Goal: Transaction & Acquisition: Obtain resource

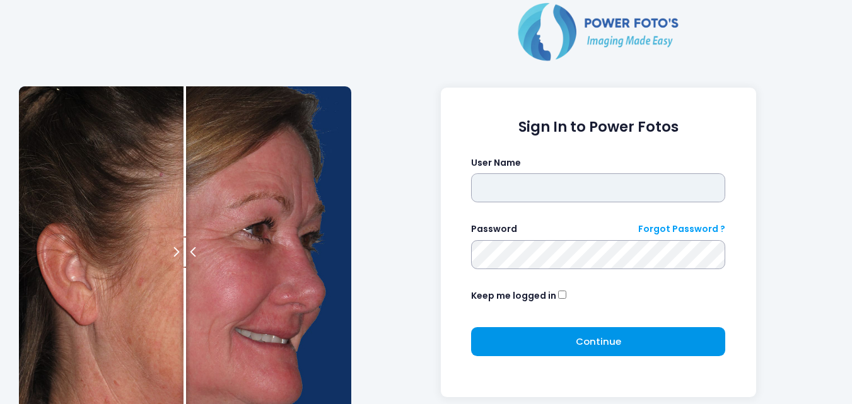
type input "**********"
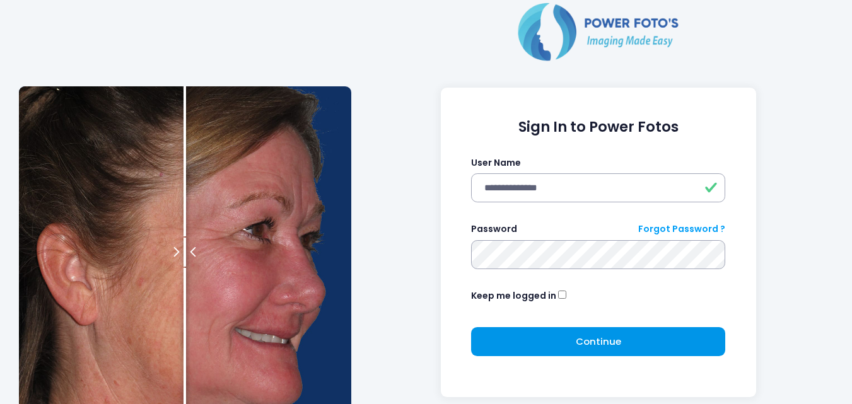
click at [510, 334] on button "Continue Please wait..." at bounding box center [598, 341] width 254 height 29
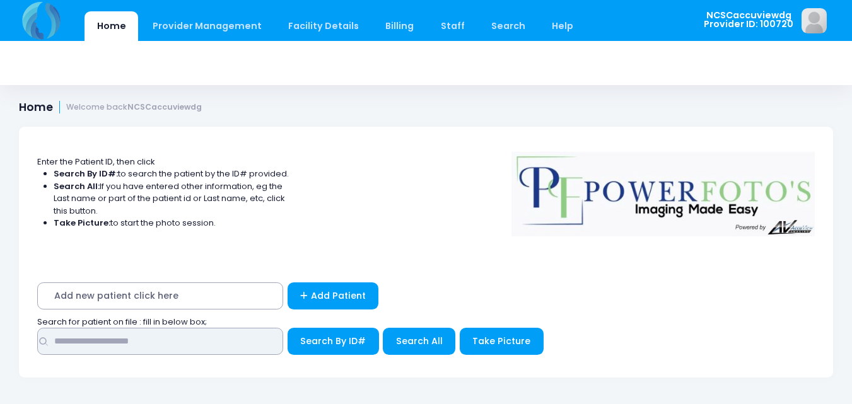
click at [148, 336] on input "text" at bounding box center [160, 341] width 246 height 27
type input "*****"
click at [288, 328] on button "Search By ID#" at bounding box center [333, 341] width 91 height 27
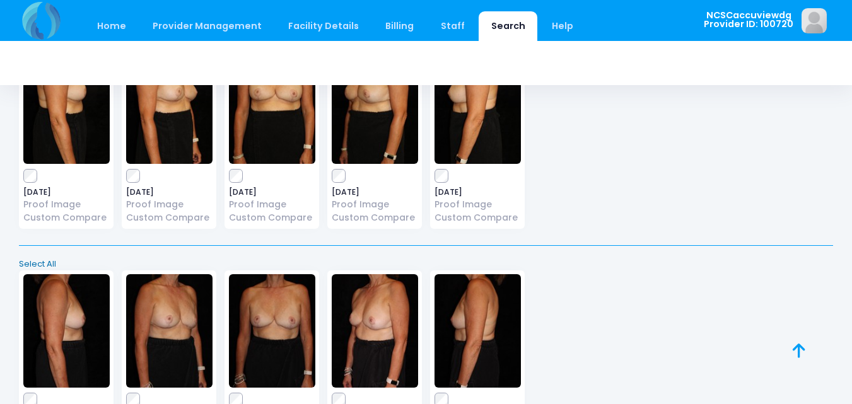
scroll to position [534, 0]
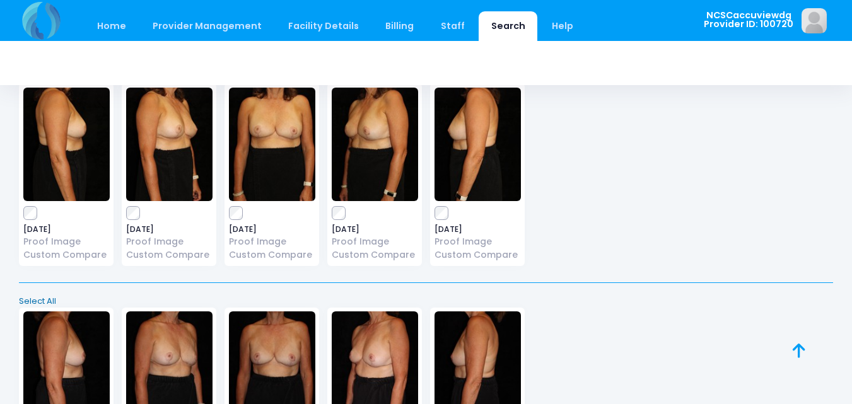
click at [33, 300] on link "Select All" at bounding box center [426, 301] width 823 height 13
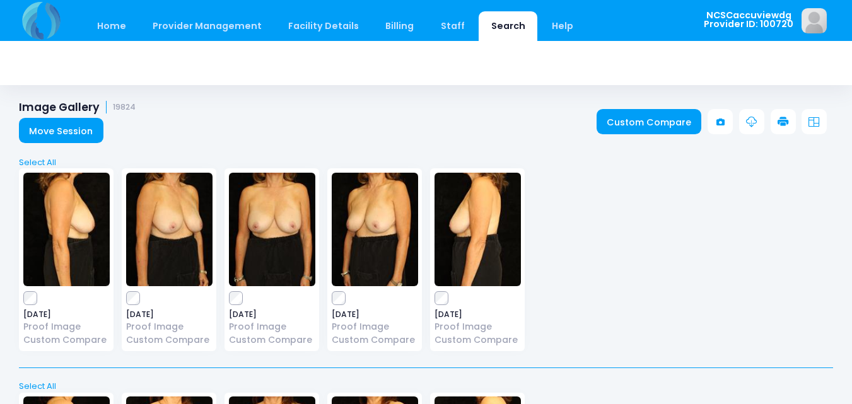
click at [780, 125] on icon at bounding box center [783, 122] width 11 height 11
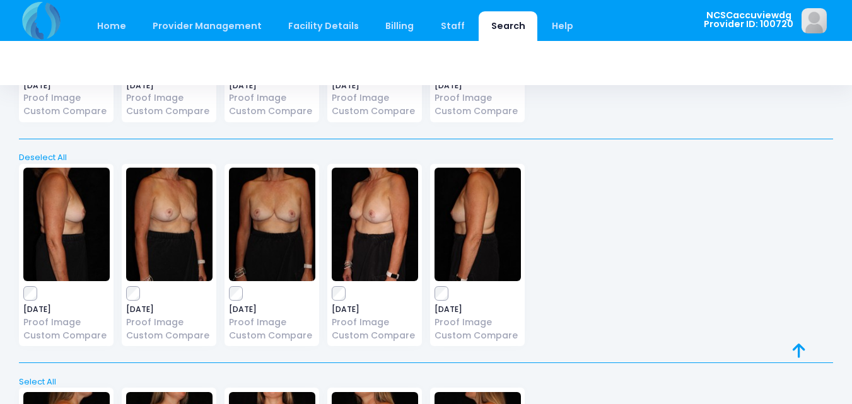
scroll to position [660, 0]
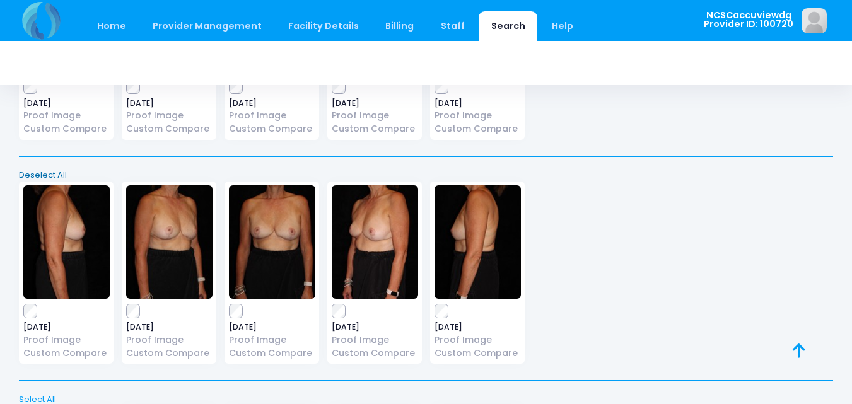
click at [55, 177] on link "Deselect All" at bounding box center [426, 175] width 823 height 13
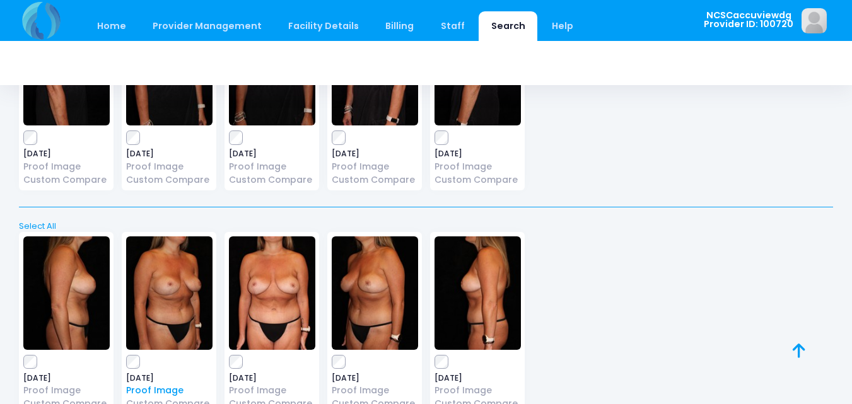
scroll to position [912, 0]
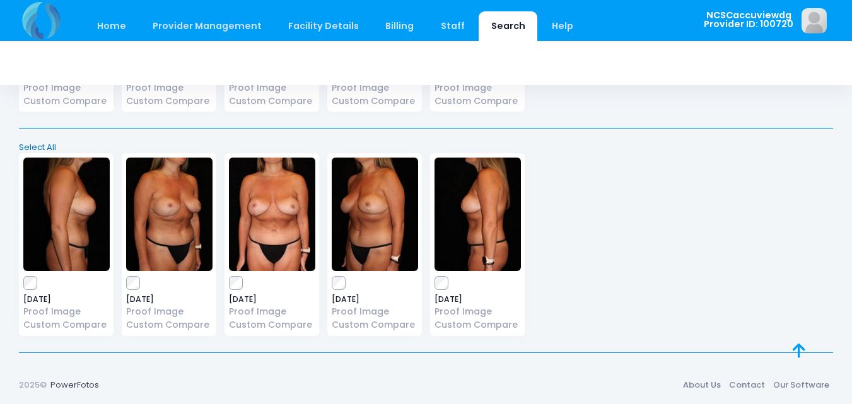
click at [48, 149] on link "Select All" at bounding box center [426, 147] width 823 height 13
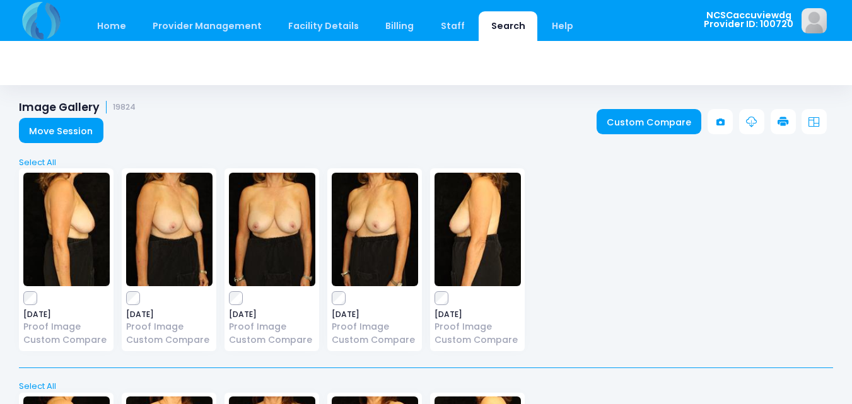
click at [783, 120] on icon at bounding box center [783, 122] width 11 height 11
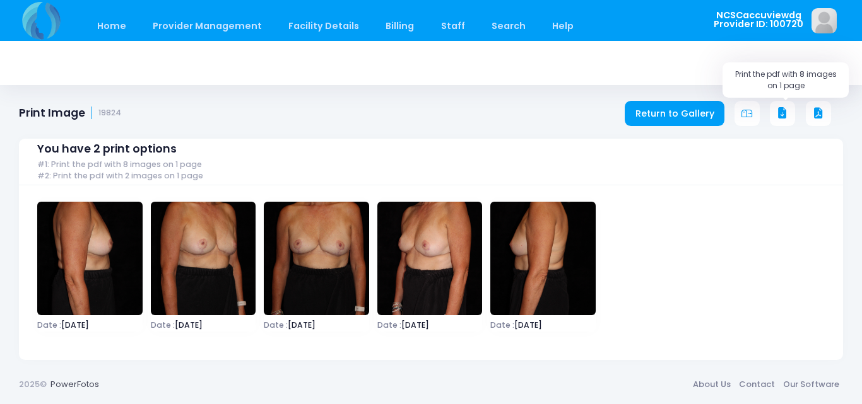
click at [779, 116] on icon at bounding box center [782, 113] width 11 height 11
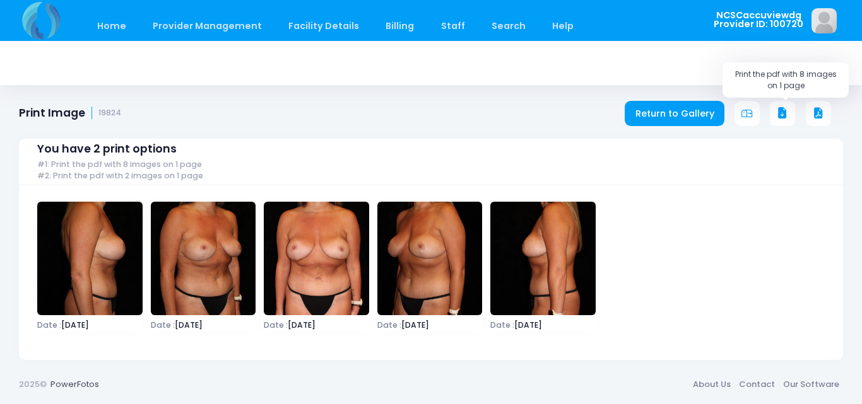
click at [784, 117] on icon at bounding box center [782, 113] width 11 height 11
click at [107, 26] on link "Home" at bounding box center [112, 26] width 54 height 30
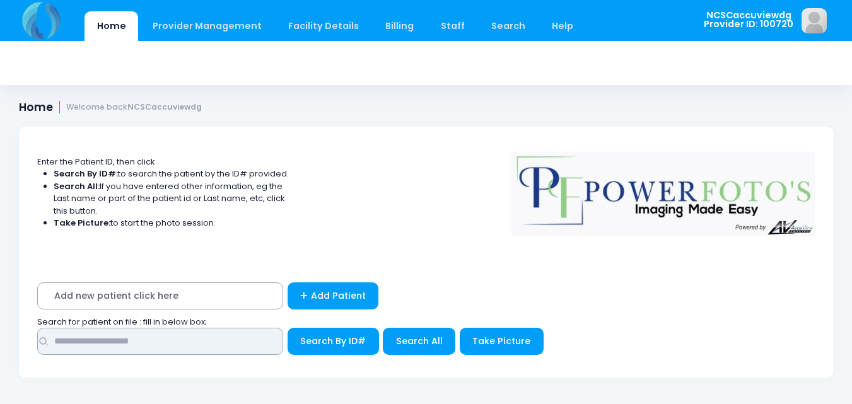
drag, startPoint x: 181, startPoint y: 343, endPoint x: 216, endPoint y: 355, distance: 37.1
click at [181, 345] on input "text" at bounding box center [160, 341] width 246 height 27
type input "*****"
click at [288, 328] on button "Search By ID#" at bounding box center [333, 341] width 91 height 27
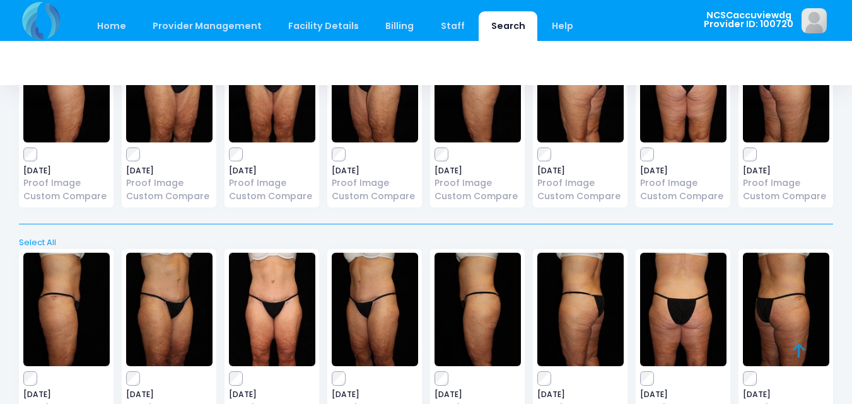
scroll to position [189, 0]
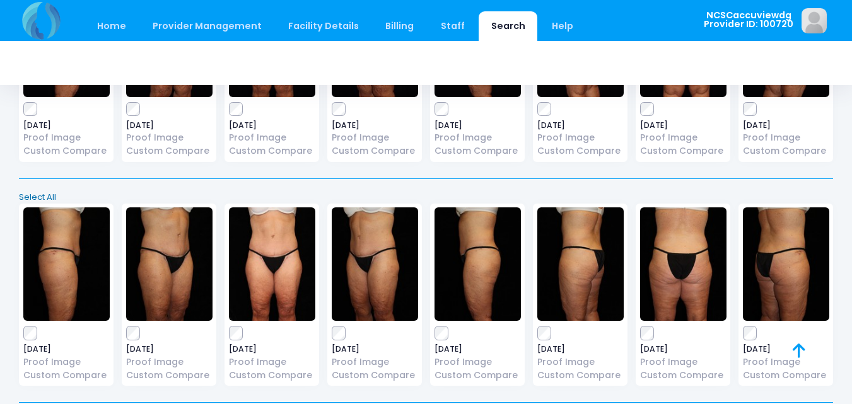
click at [45, 195] on link "Select All" at bounding box center [426, 197] width 823 height 13
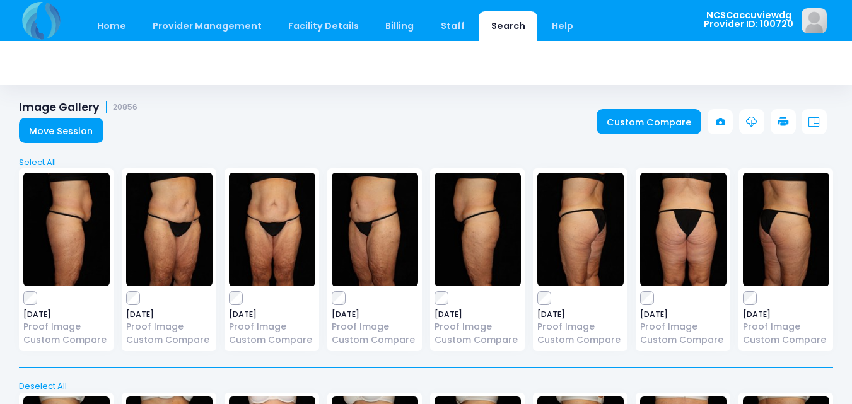
click at [775, 123] on link at bounding box center [783, 121] width 25 height 25
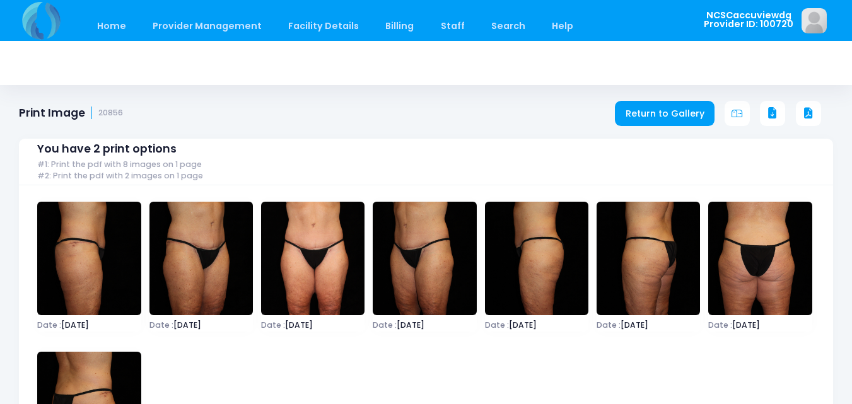
click at [772, 117] on icon at bounding box center [772, 113] width 11 height 11
click at [117, 29] on link "Home" at bounding box center [112, 26] width 54 height 30
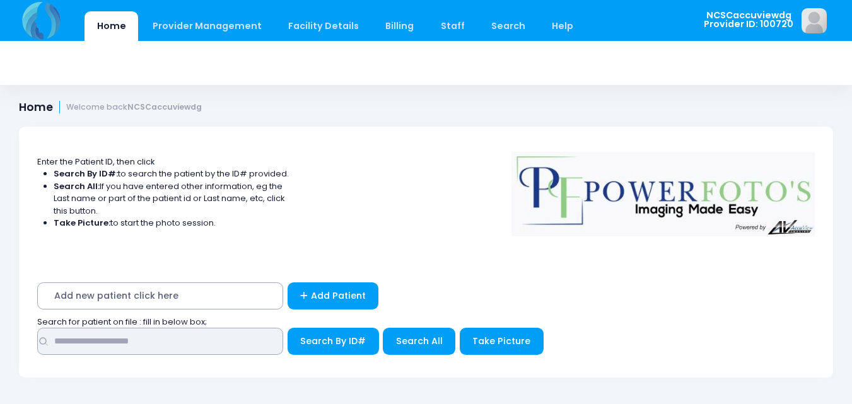
click at [110, 344] on input "text" at bounding box center [160, 341] width 246 height 27
type input "*****"
click at [288, 328] on button "Search By ID#" at bounding box center [333, 341] width 91 height 27
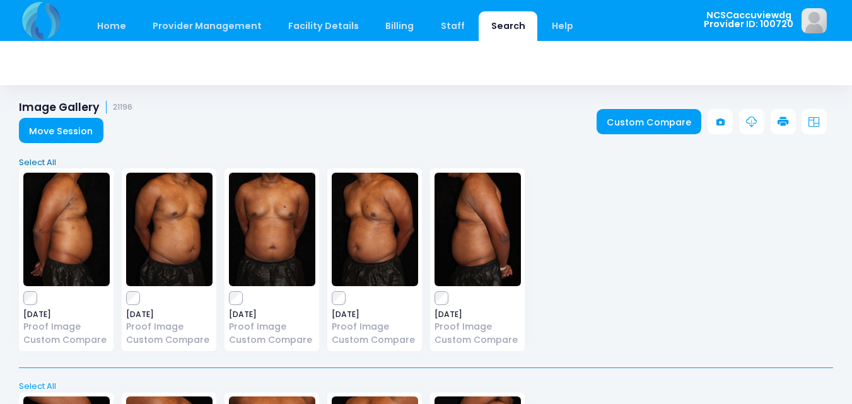
click at [49, 162] on link "Select All" at bounding box center [426, 162] width 823 height 13
click at [783, 123] on icon at bounding box center [783, 122] width 11 height 11
click at [56, 164] on link "Deselect All" at bounding box center [426, 162] width 823 height 13
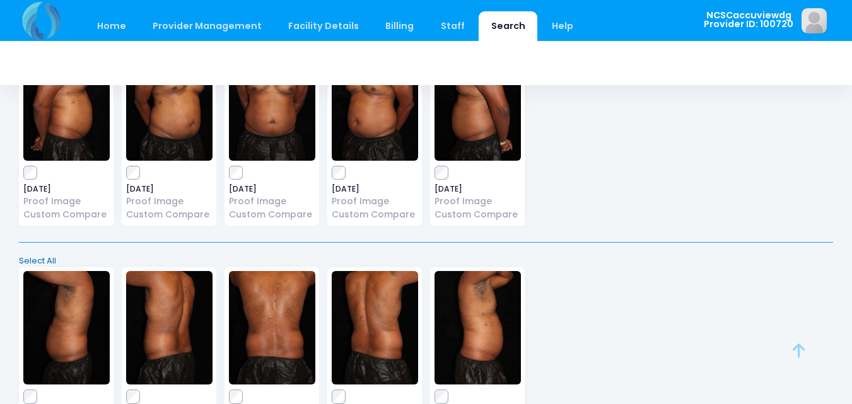
scroll to position [126, 0]
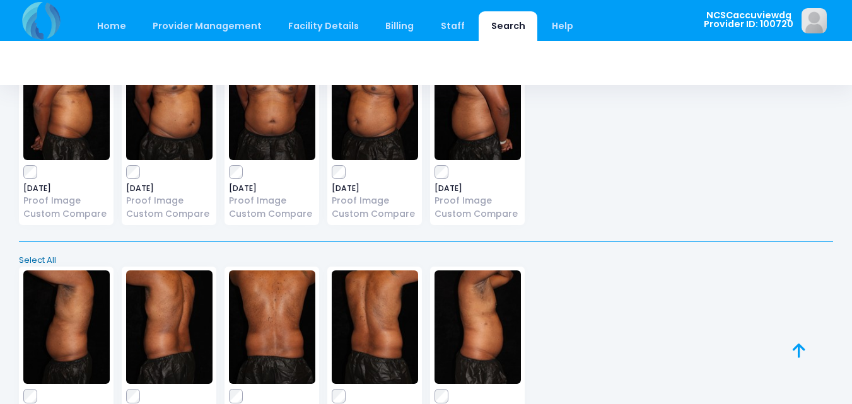
click at [42, 256] on link "Select All" at bounding box center [426, 260] width 823 height 13
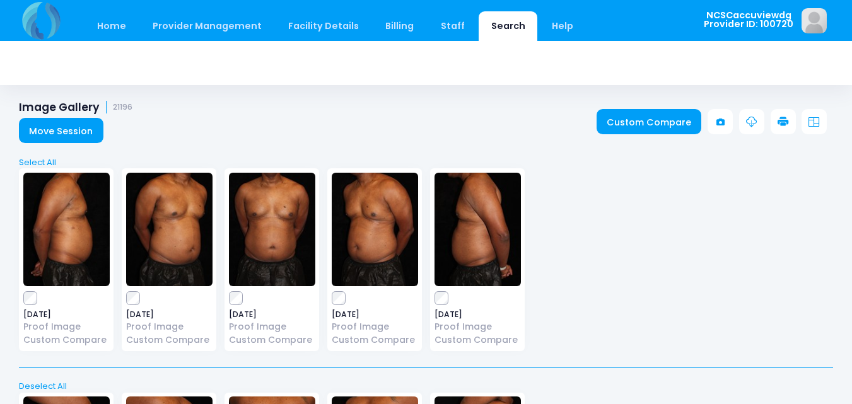
click at [783, 122] on icon at bounding box center [783, 122] width 11 height 11
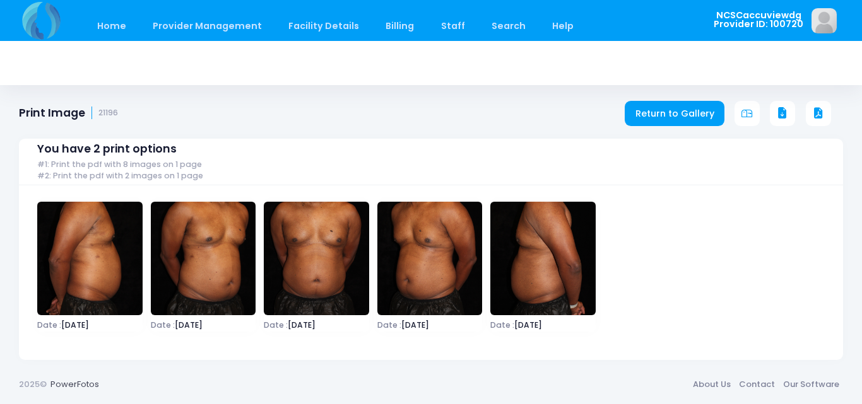
click at [781, 120] on div "You have 2 print options #1: Print the pdf with 8 images on 1 page #2: Print th…" at bounding box center [431, 240] width 824 height 240
click at [780, 109] on icon at bounding box center [782, 113] width 11 height 11
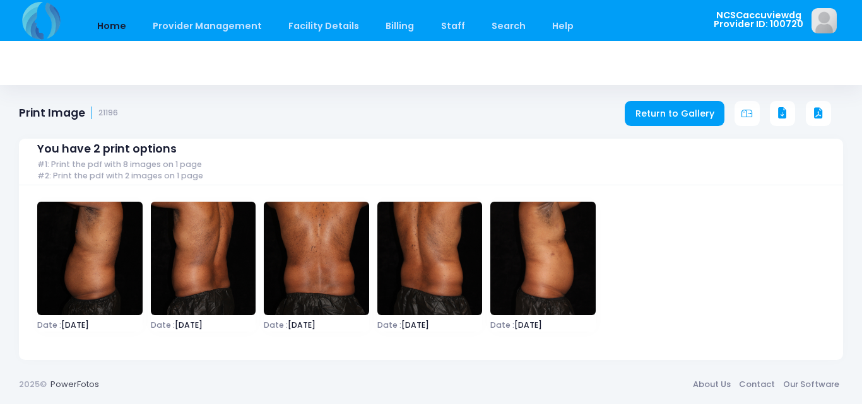
click at [110, 25] on link "Home" at bounding box center [112, 26] width 54 height 30
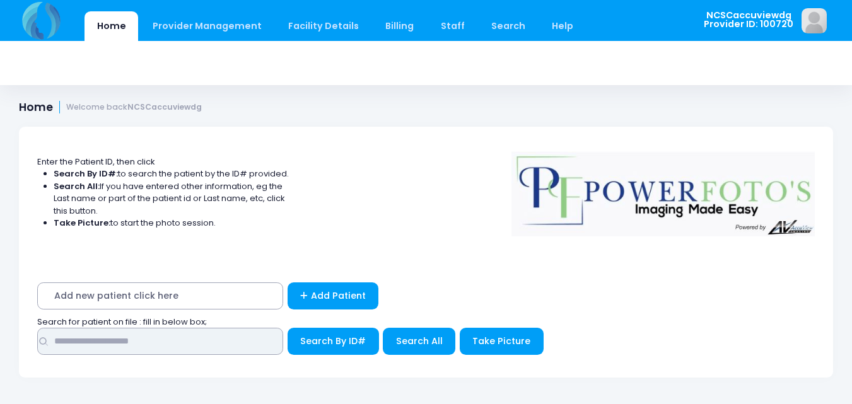
click at [222, 353] on input "text" at bounding box center [160, 341] width 246 height 27
type input "****"
click at [288, 328] on button "Search By ID#" at bounding box center [333, 341] width 91 height 27
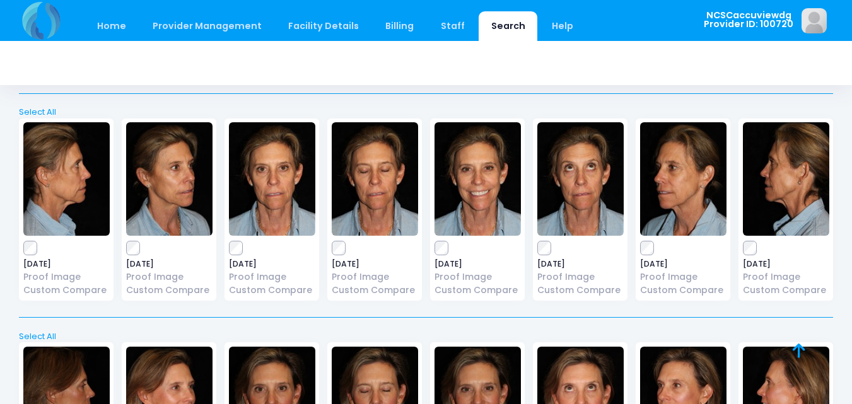
scroll to position [786, 0]
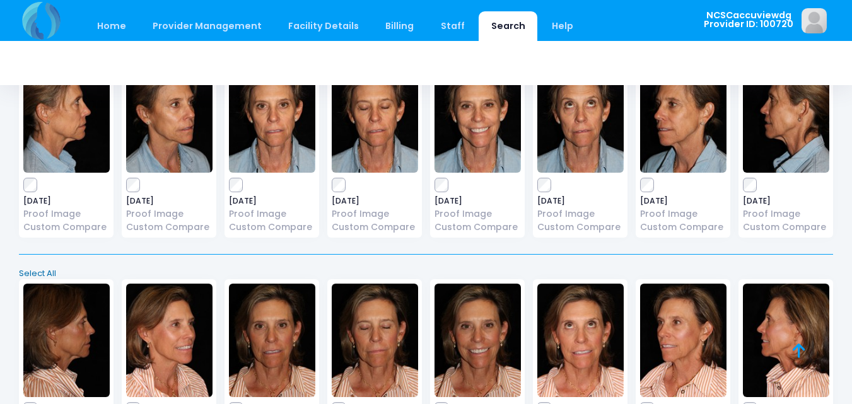
click at [47, 274] on link "Select All" at bounding box center [426, 273] width 823 height 13
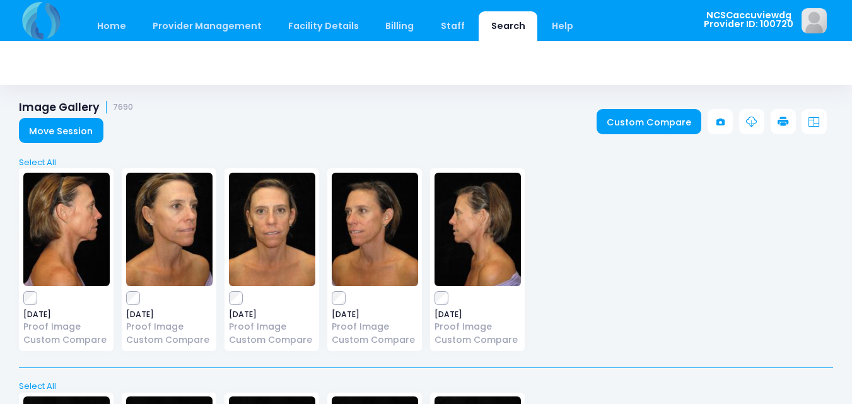
click at [787, 131] on link at bounding box center [783, 121] width 25 height 25
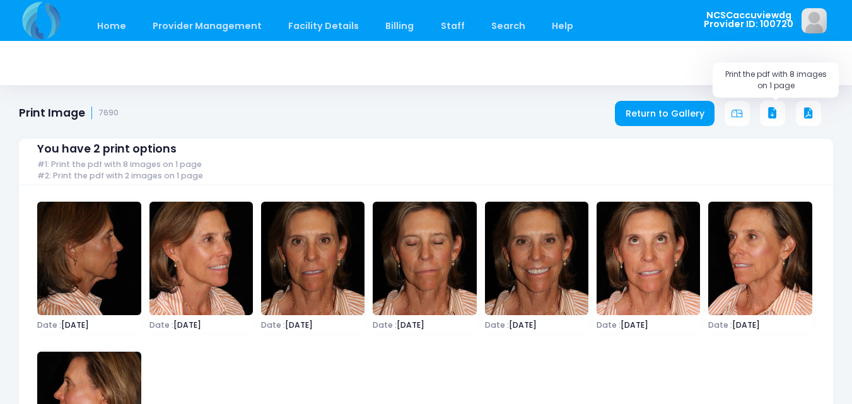
click at [775, 114] on icon at bounding box center [772, 113] width 11 height 11
click at [117, 30] on link "Home" at bounding box center [112, 26] width 54 height 30
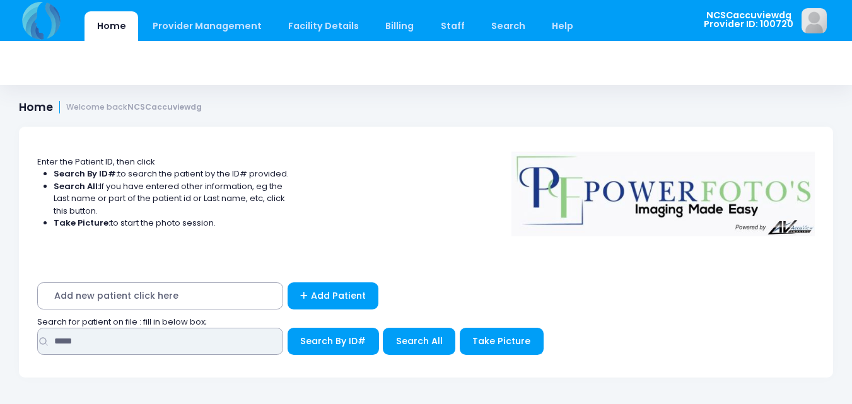
type input "*****"
click at [288, 328] on button "Search By ID#" at bounding box center [333, 341] width 91 height 27
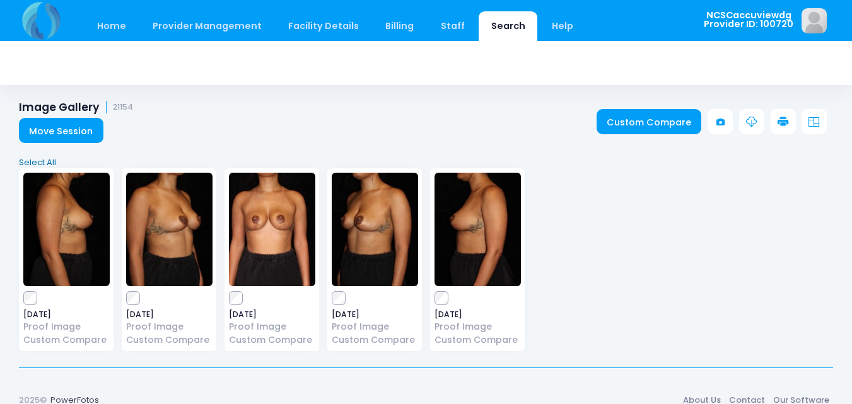
click at [42, 160] on link "Select All" at bounding box center [426, 162] width 823 height 13
click at [787, 124] on icon at bounding box center [783, 122] width 11 height 11
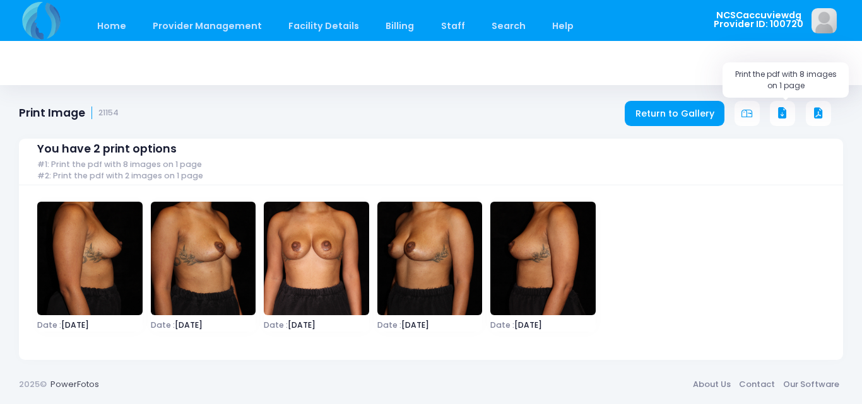
click at [782, 117] on icon at bounding box center [782, 113] width 11 height 11
click at [115, 22] on link "Home" at bounding box center [112, 26] width 54 height 30
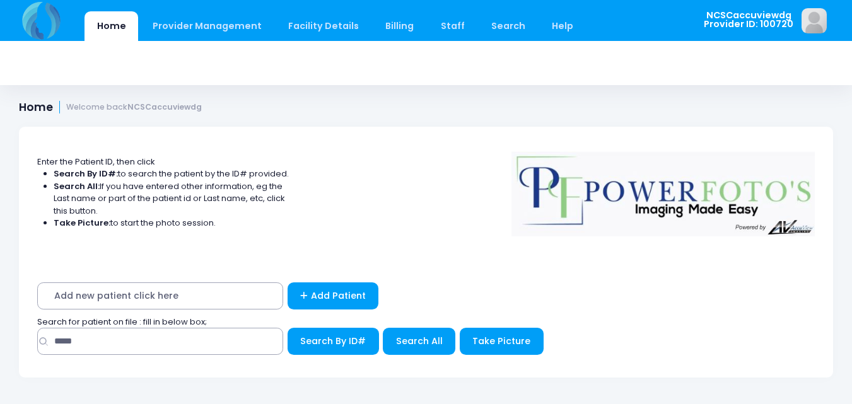
type input "*****"
click at [288, 328] on button "Search By ID#" at bounding box center [333, 341] width 91 height 27
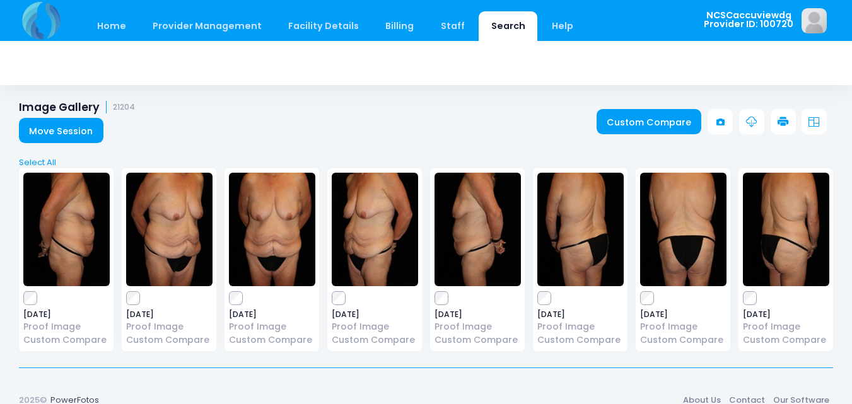
scroll to position [15, 0]
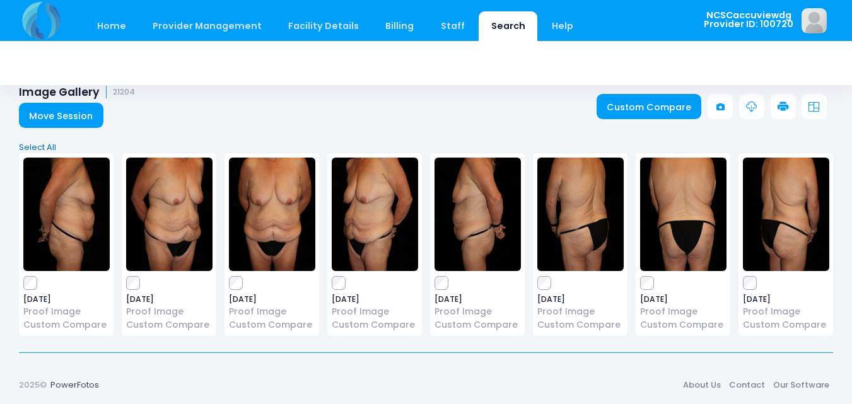
click at [29, 146] on link "Select All" at bounding box center [426, 147] width 823 height 13
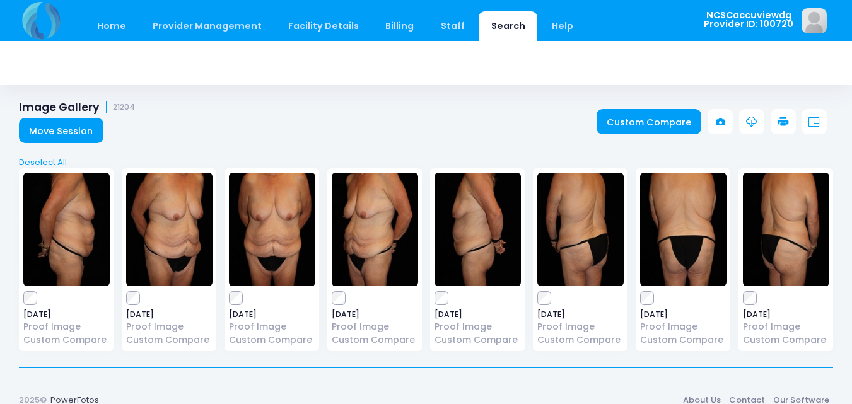
click at [782, 127] on icon at bounding box center [783, 122] width 11 height 11
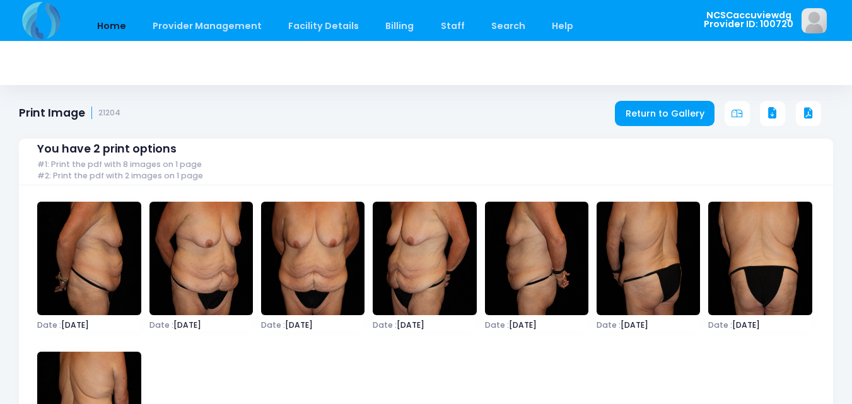
click at [122, 27] on link "Home" at bounding box center [112, 26] width 54 height 30
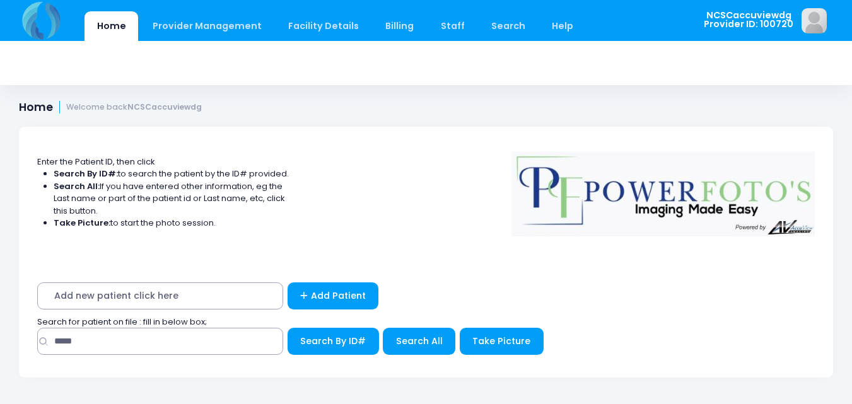
type input "*****"
click at [288, 328] on button "Search By ID#" at bounding box center [333, 341] width 91 height 27
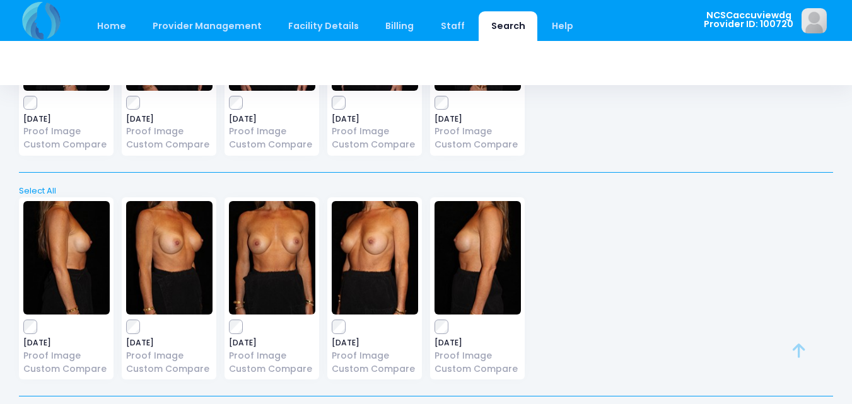
scroll to position [240, 0]
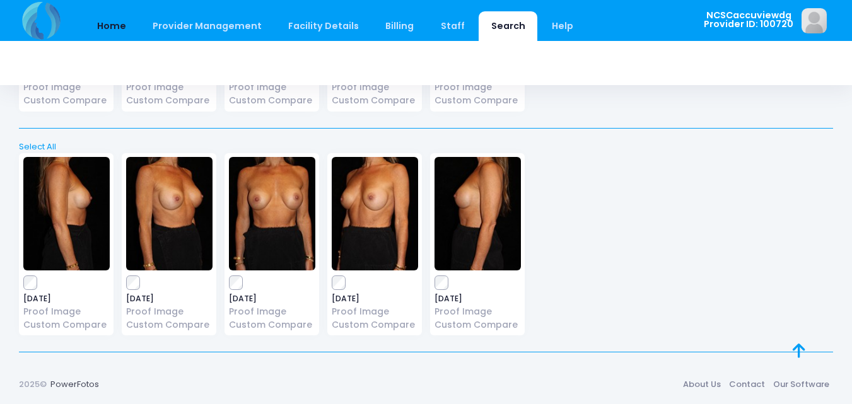
click at [117, 30] on link "Home" at bounding box center [112, 26] width 54 height 30
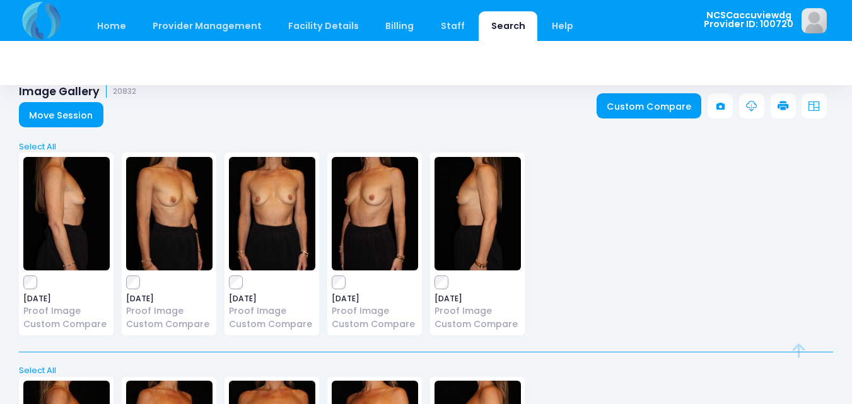
scroll to position [0, 0]
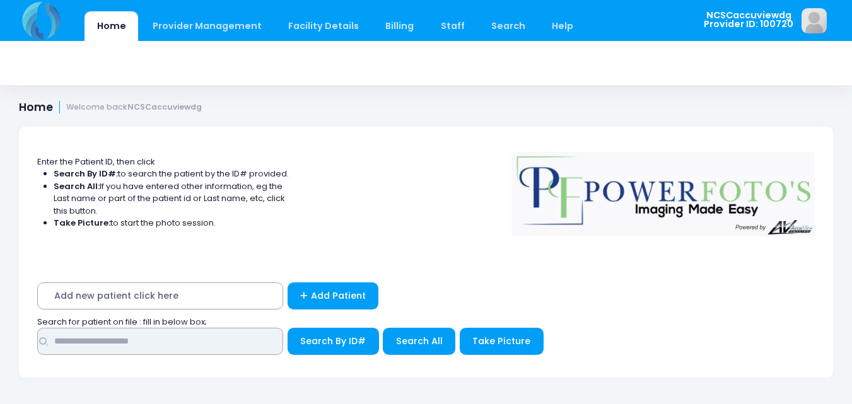
click at [150, 341] on input "text" at bounding box center [160, 341] width 246 height 27
type input "*****"
click at [288, 328] on button "Search By ID#" at bounding box center [333, 341] width 91 height 27
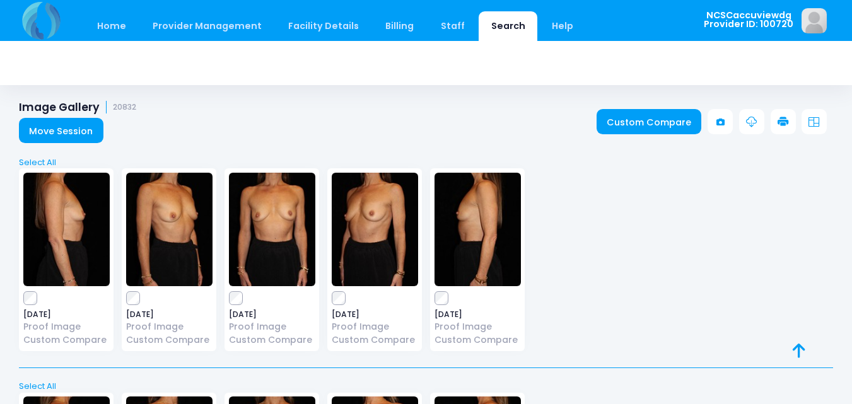
scroll to position [464, 0]
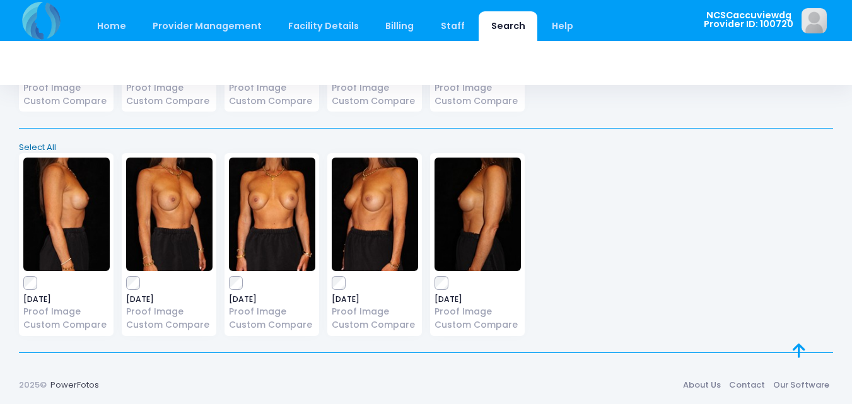
click at [44, 148] on link "Select All" at bounding box center [426, 147] width 823 height 13
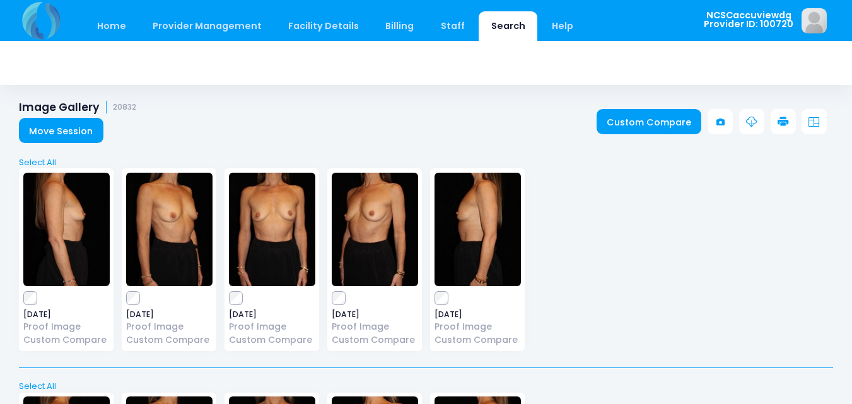
click at [789, 122] on icon at bounding box center [783, 122] width 11 height 11
